Goal: Task Accomplishment & Management: Use online tool/utility

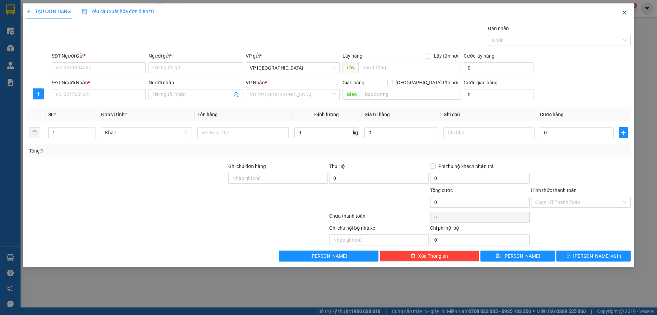
click at [623, 13] on icon "close" at bounding box center [624, 12] width 5 height 5
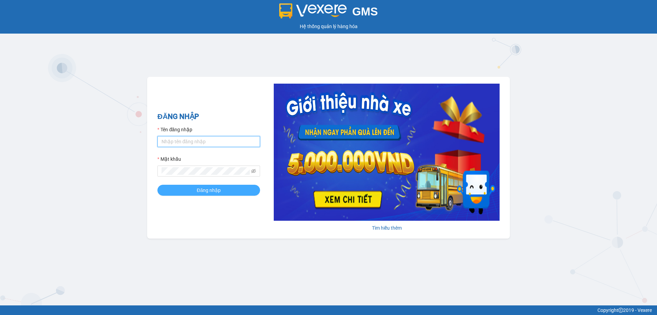
type input "vonhuy.hkot"
click at [193, 192] on button "Đăng nhập" at bounding box center [208, 190] width 103 height 11
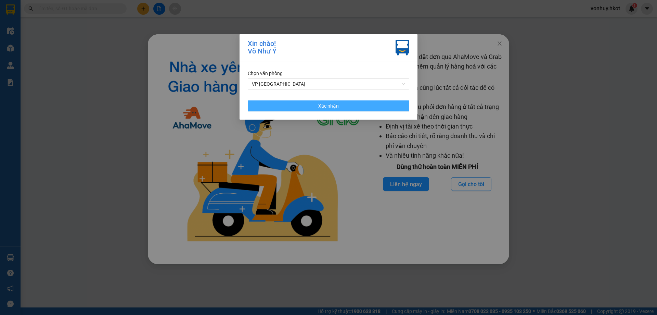
click at [355, 105] on button "Xác nhận" at bounding box center [329, 105] width 162 height 11
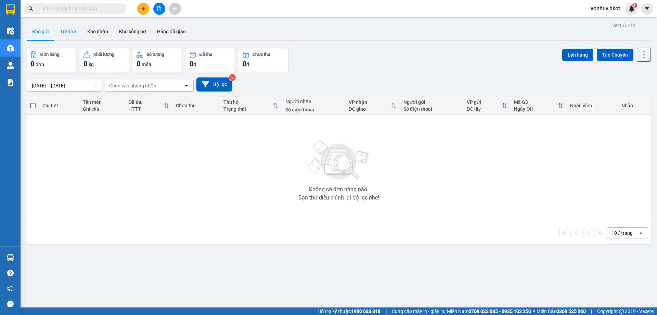
click at [65, 29] on button "Trên xe" at bounding box center [67, 31] width 27 height 16
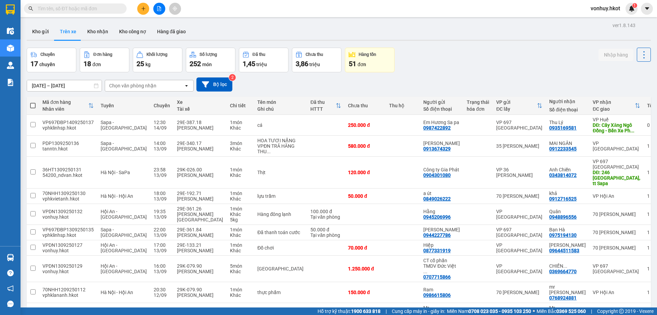
click at [125, 86] on div "Chọn văn phòng nhận" at bounding box center [132, 85] width 47 height 7
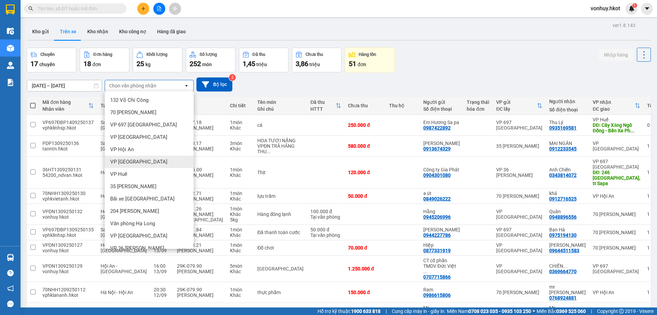
click at [125, 160] on span "VP [GEOGRAPHIC_DATA]" at bounding box center [138, 161] width 57 height 7
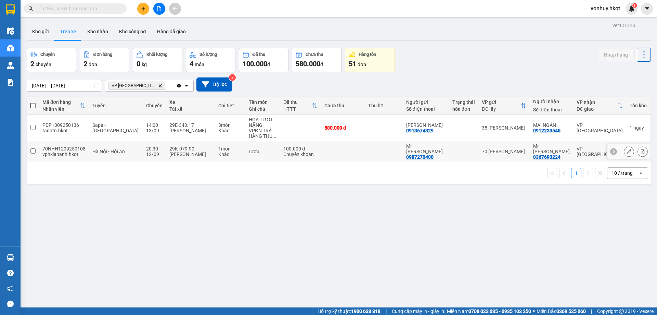
click at [146, 153] on div "12/09" at bounding box center [154, 153] width 16 height 5
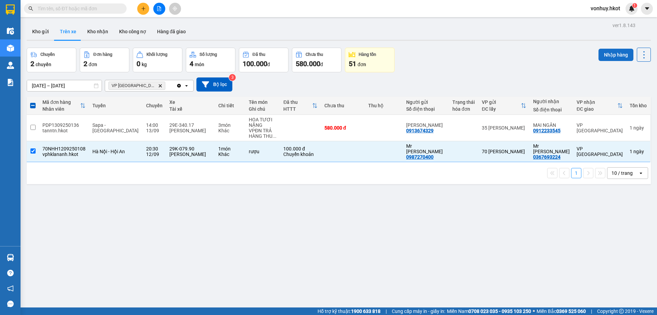
click at [619, 49] on button "Nhập hàng" at bounding box center [616, 55] width 35 height 12
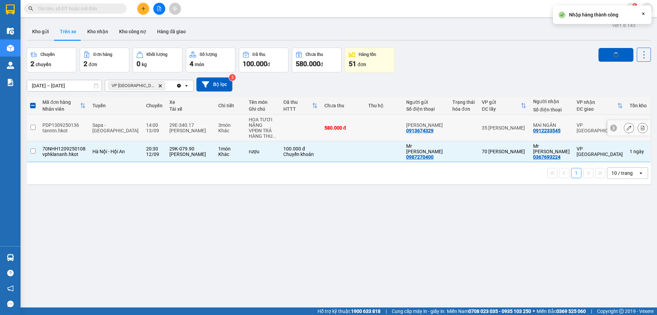
checkbox input "false"
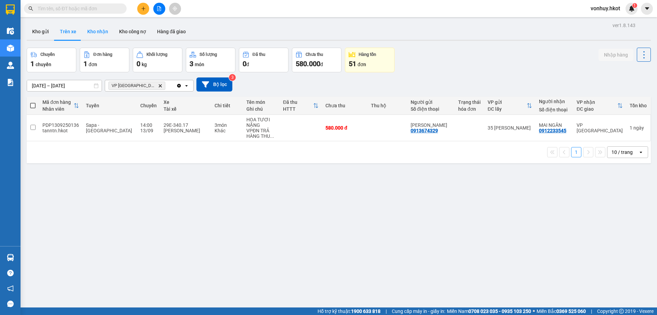
click at [100, 30] on button "Kho nhận" at bounding box center [98, 31] width 32 height 16
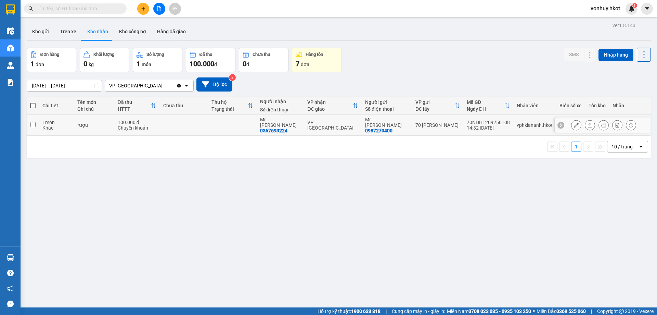
click at [135, 125] on div "Chuyển khoản" at bounding box center [137, 127] width 39 height 5
checkbox input "true"
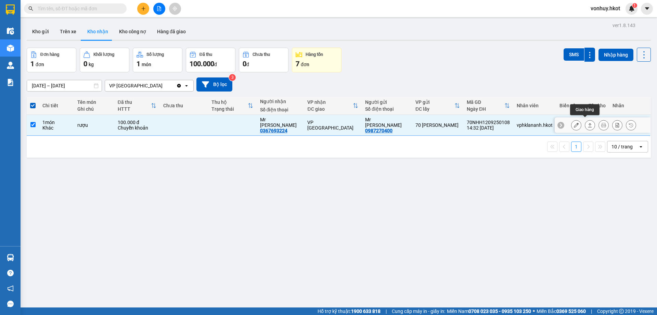
click at [588, 121] on button at bounding box center [590, 125] width 10 height 12
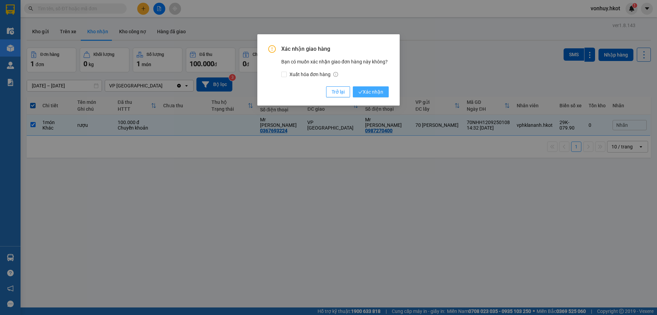
click at [384, 93] on button "Xác nhận" at bounding box center [371, 91] width 36 height 11
